Goal: Information Seeking & Learning: Learn about a topic

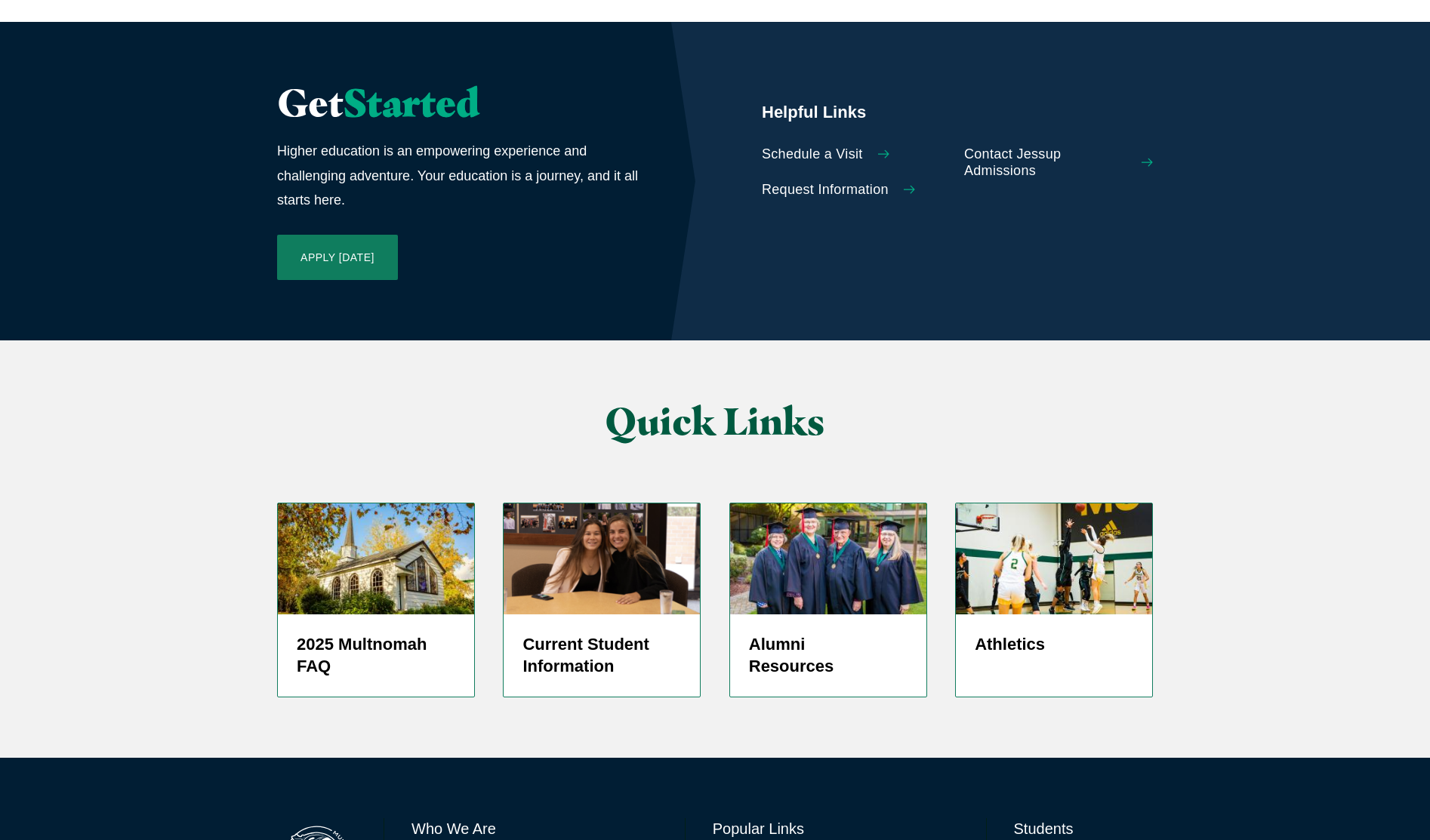
scroll to position [3435, 0]
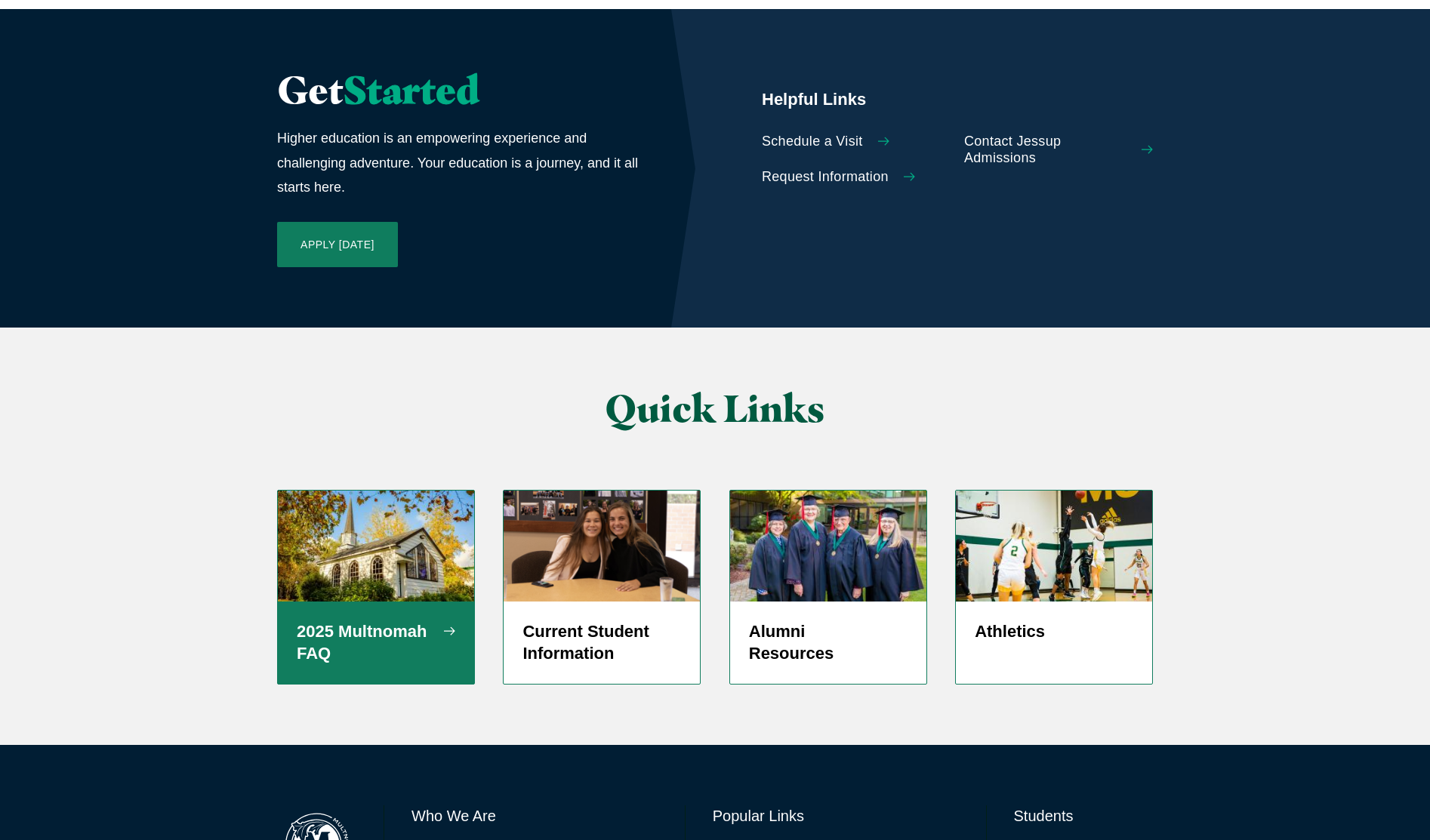
click at [401, 620] on h5 "2025 Multnomah FAQ" at bounding box center [375, 643] width 158 height 45
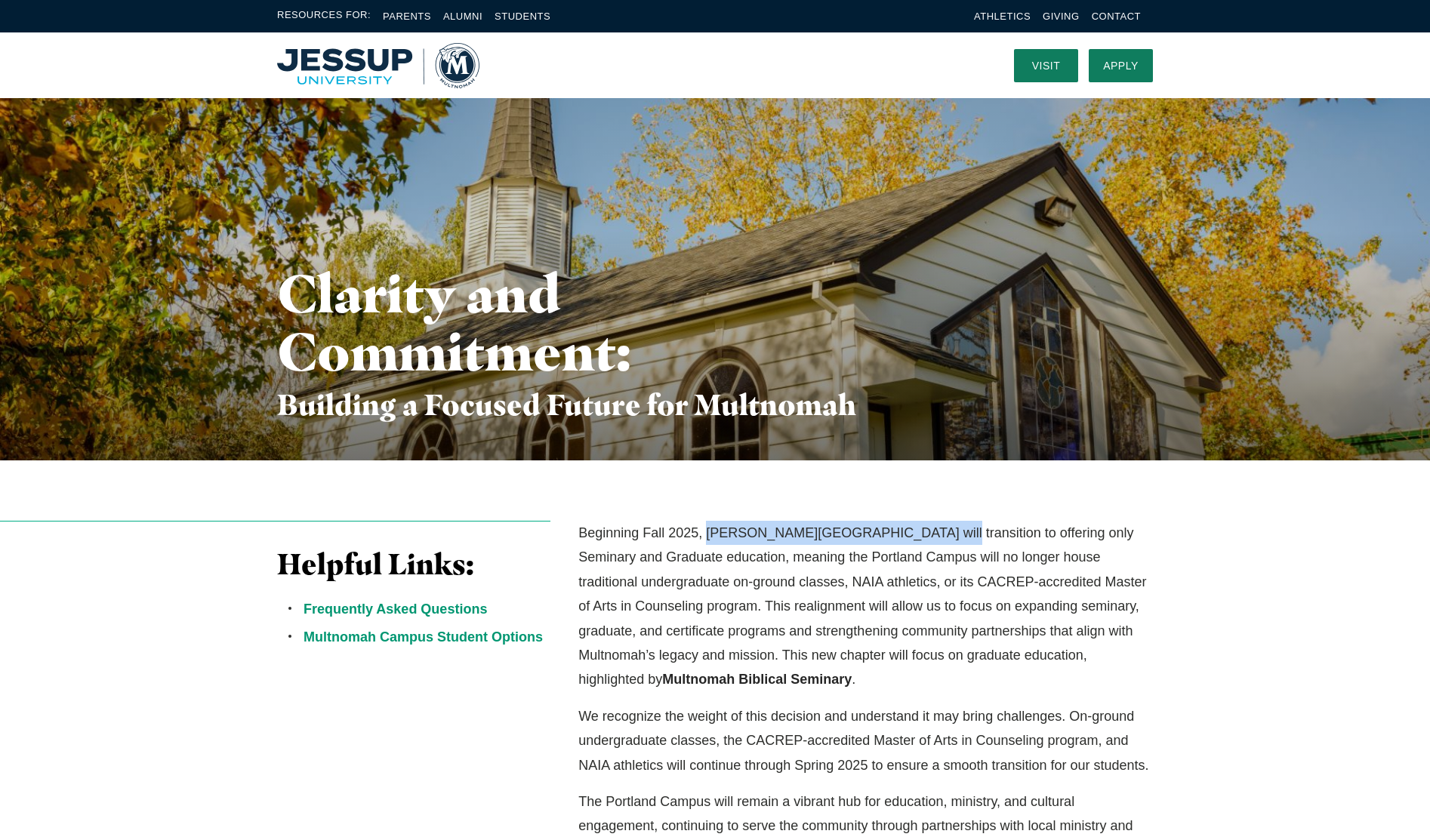
drag, startPoint x: 706, startPoint y: 529, endPoint x: 931, endPoint y: 536, distance: 225.1
click at [931, 536] on p "Beginning Fall 2025, Jessup University’s Portland Campus will transition to off…" at bounding box center [865, 605] width 574 height 171
copy p "Jessup University’s Portland Campus"
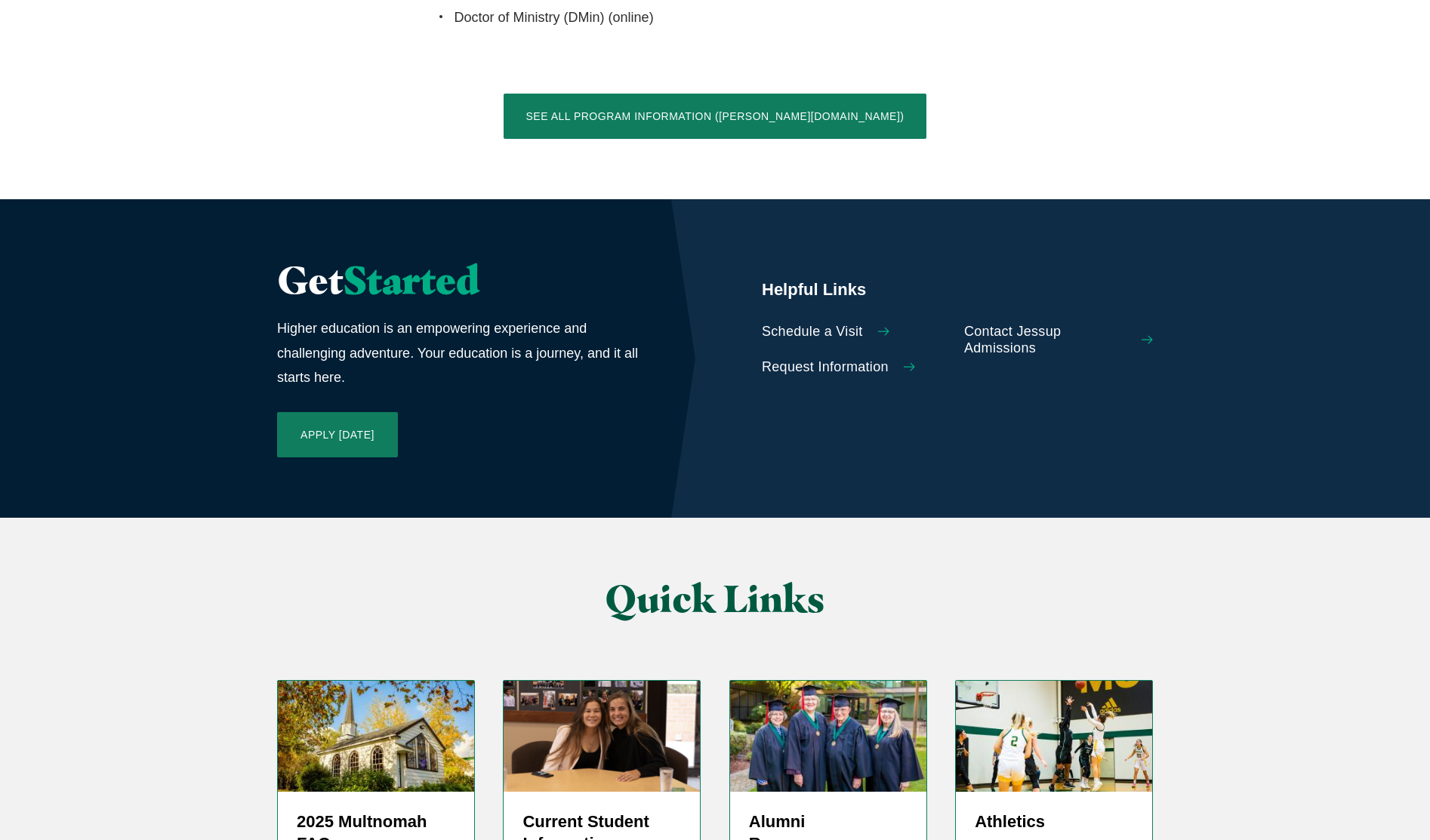
scroll to position [3435, 0]
